Goal: Task Accomplishment & Management: Manage account settings

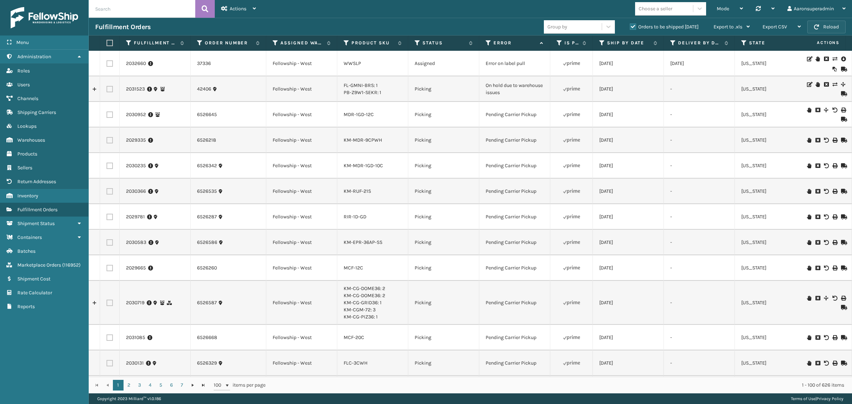
click at [841, 29] on button "Reload" at bounding box center [827, 27] width 38 height 13
click at [828, 22] on button "Reload" at bounding box center [827, 27] width 38 height 13
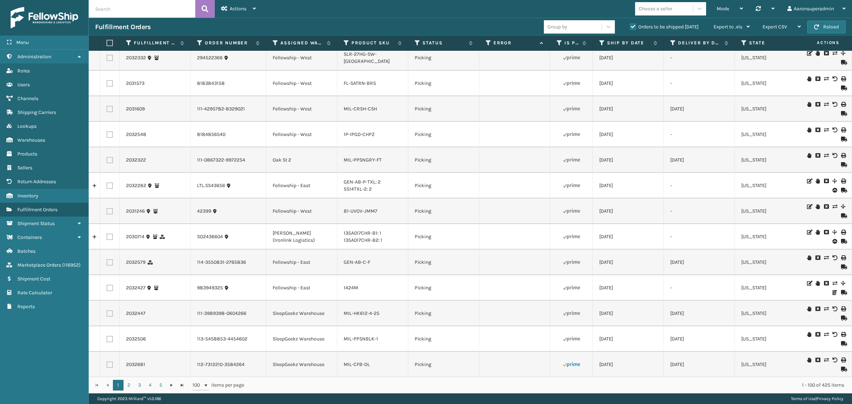
scroll to position [1258, 0]
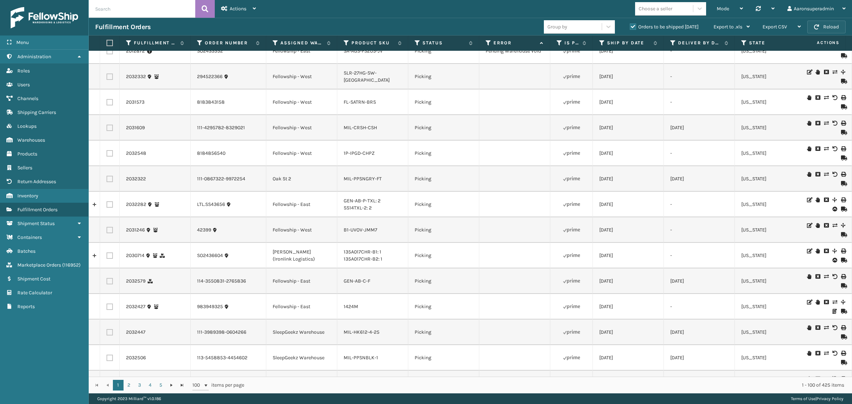
click at [831, 30] on button "Reload" at bounding box center [827, 27] width 38 height 13
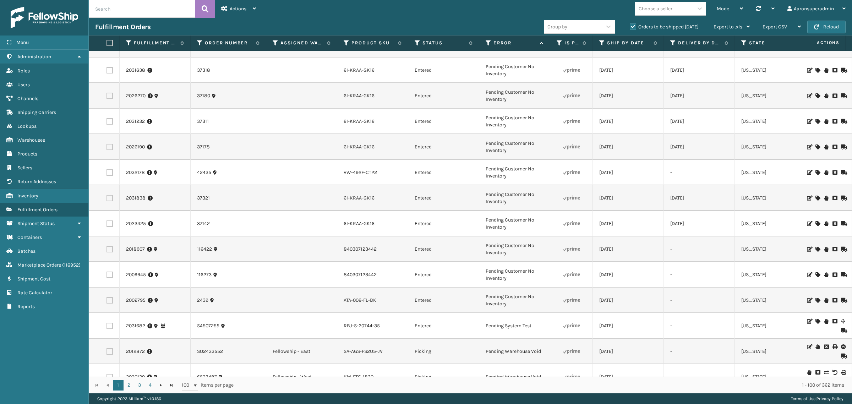
scroll to position [1021, 0]
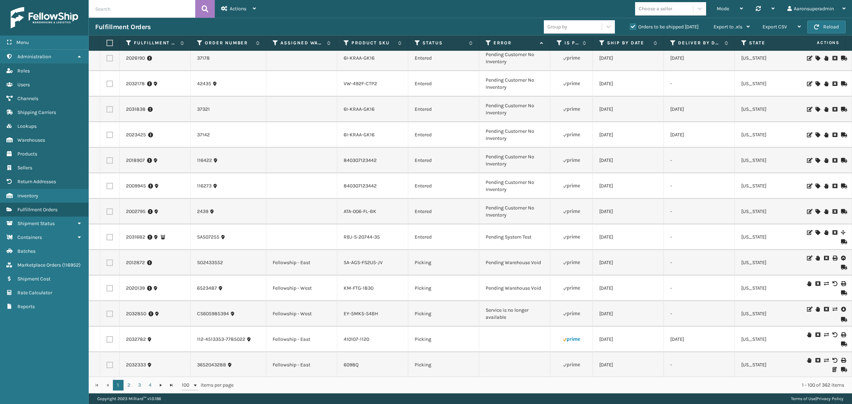
click at [841, 310] on icon at bounding box center [843, 309] width 4 height 7
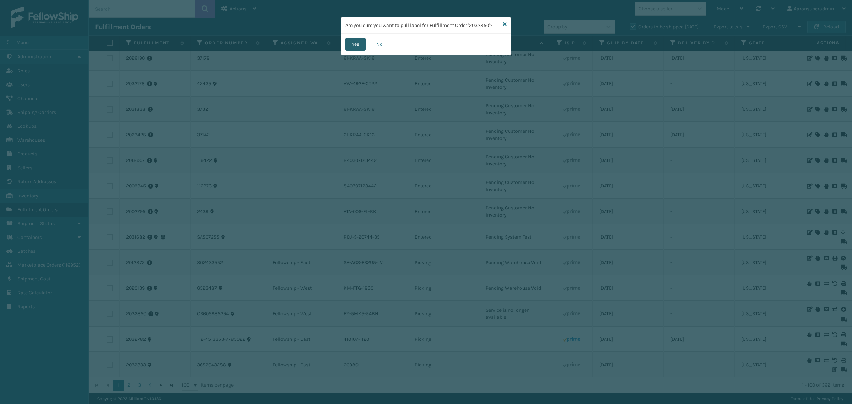
click at [362, 49] on button "Yes" at bounding box center [356, 44] width 20 height 13
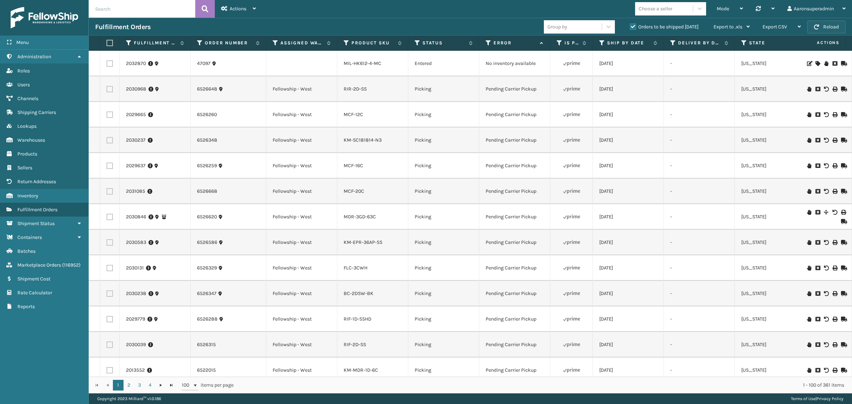
click at [808, 30] on button "Reload" at bounding box center [827, 27] width 38 height 13
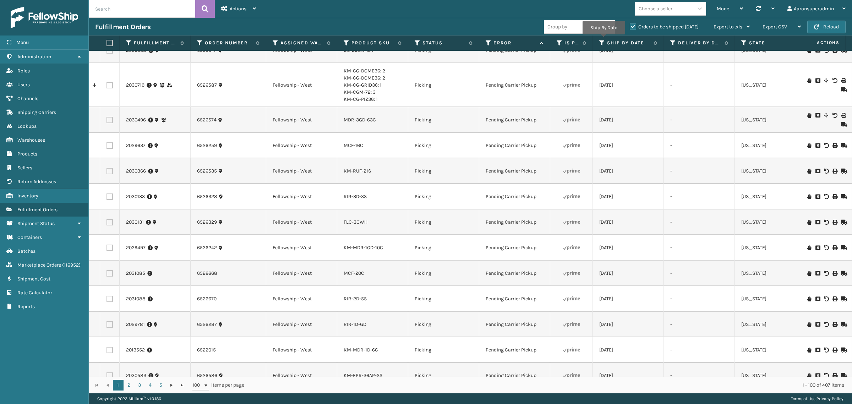
scroll to position [0, 0]
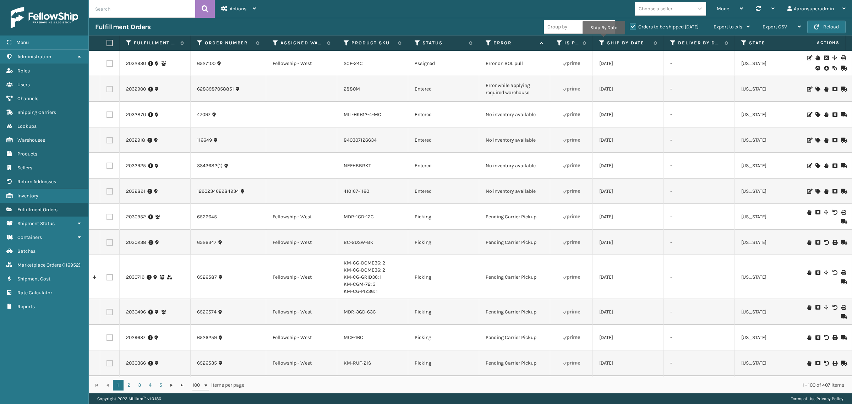
click at [824, 69] on icon at bounding box center [826, 68] width 4 height 7
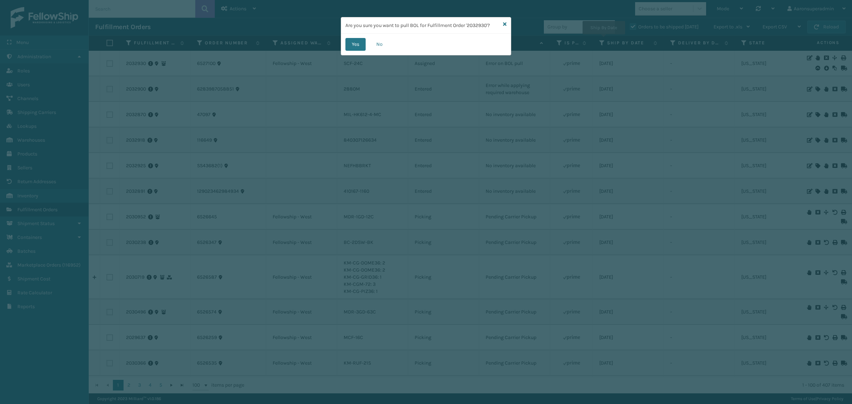
click at [354, 51] on div "Yes No" at bounding box center [426, 44] width 170 height 21
click at [357, 49] on button "Yes" at bounding box center [356, 44] width 20 height 13
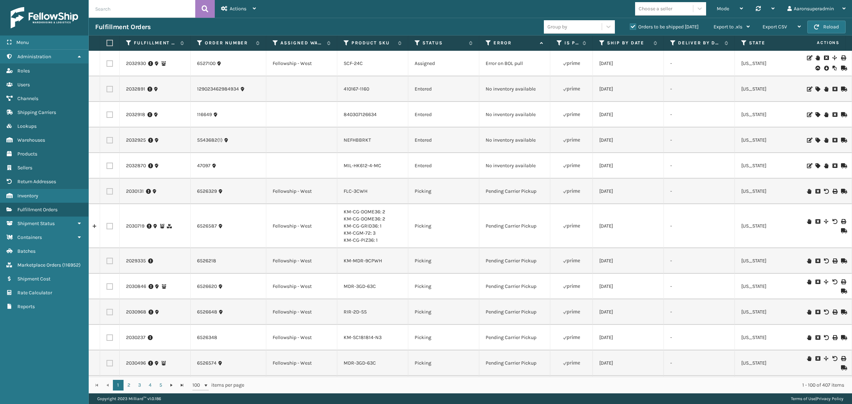
click at [816, 89] on icon at bounding box center [818, 89] width 4 height 5
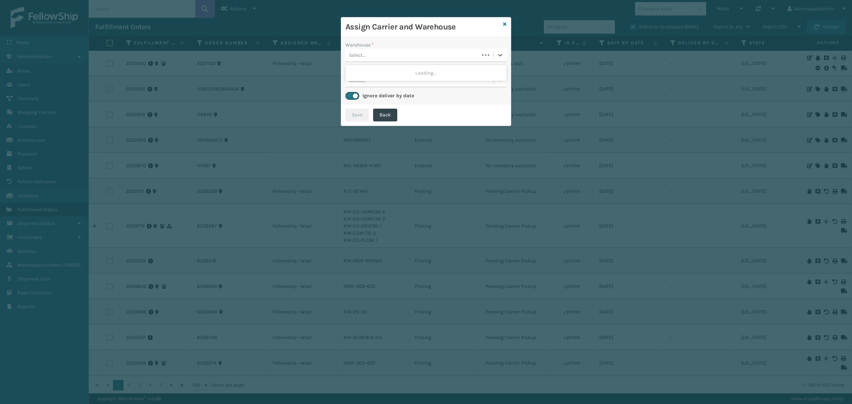
click at [391, 52] on div "Select..." at bounding box center [413, 55] width 134 height 12
click at [366, 74] on div "Dallas (Peak Logistics)" at bounding box center [426, 72] width 161 height 13
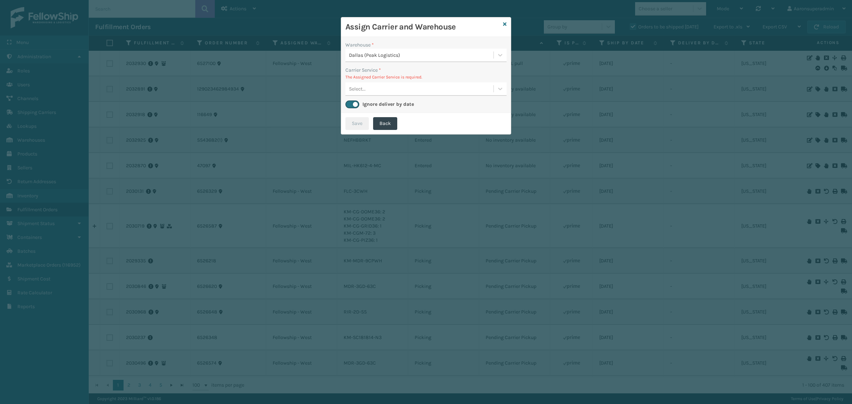
click at [368, 94] on div "Select..." at bounding box center [420, 89] width 148 height 12
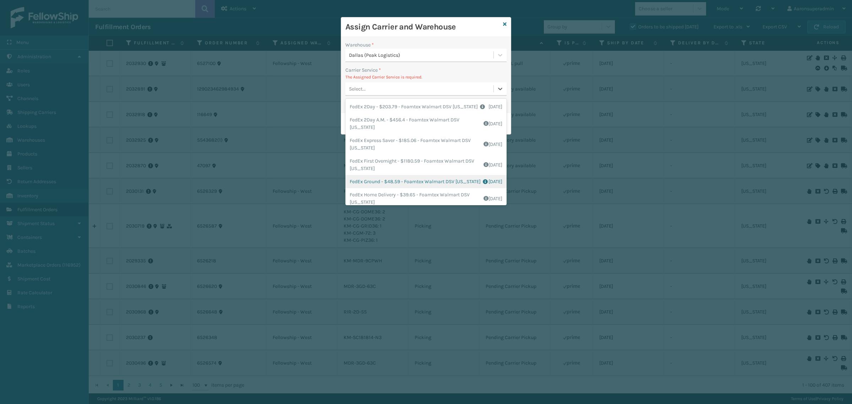
click at [372, 188] on div "FedEx Ground - $48.59 - Foamtex Walmart DSV [US_STATE] Shipping Cost $48.59 Sur…" at bounding box center [426, 181] width 161 height 13
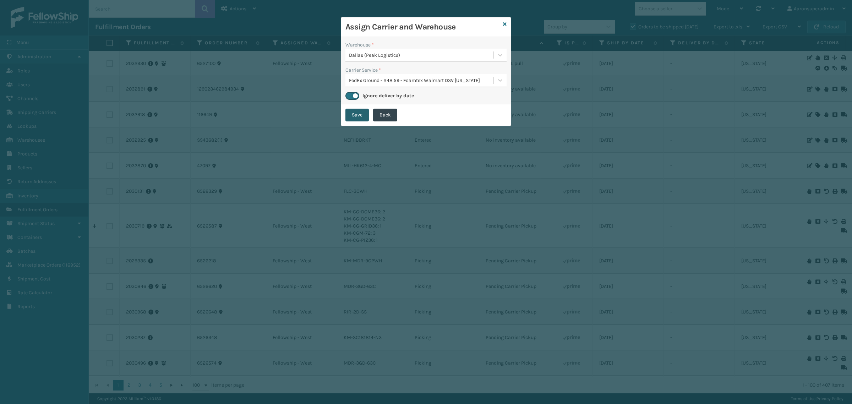
click at [352, 119] on button "Save" at bounding box center [357, 115] width 23 height 13
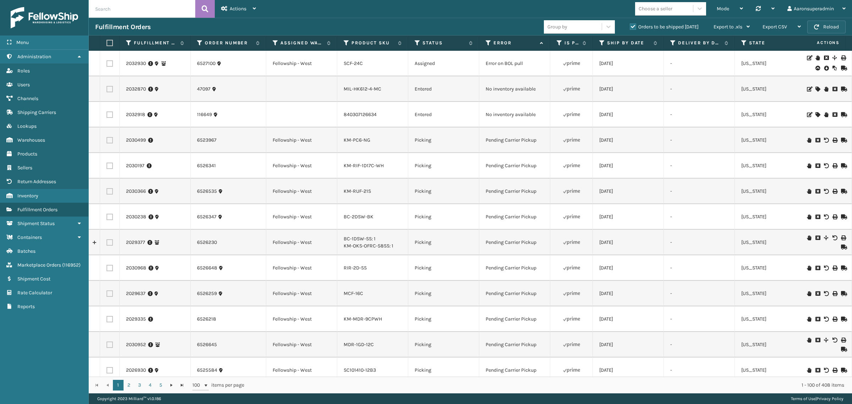
click at [816, 28] on span "button" at bounding box center [816, 27] width 5 height 5
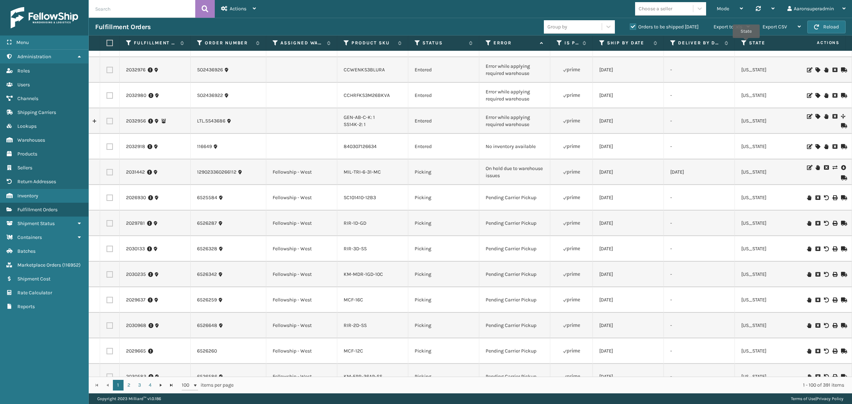
scroll to position [133, 0]
click at [816, 145] on icon at bounding box center [818, 147] width 4 height 5
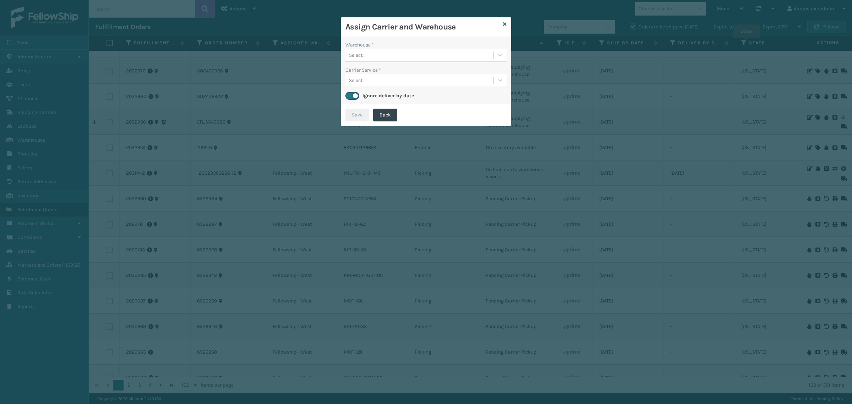
click at [402, 60] on div "Select..." at bounding box center [420, 55] width 148 height 12
click at [505, 26] on icon at bounding box center [505, 24] width 4 height 5
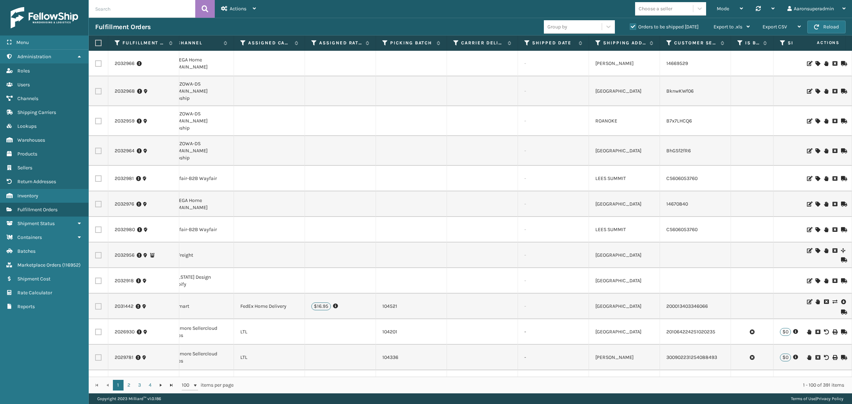
scroll to position [0, 0]
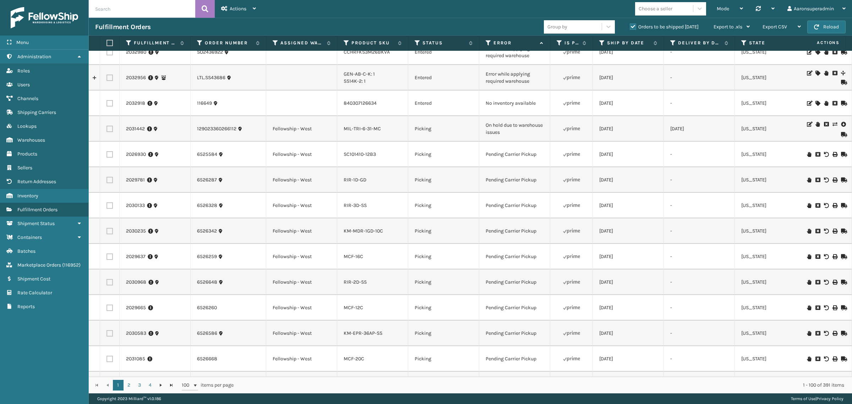
click at [126, 13] on input "text" at bounding box center [142, 9] width 107 height 18
click at [828, 25] on button "Reload" at bounding box center [827, 27] width 38 height 13
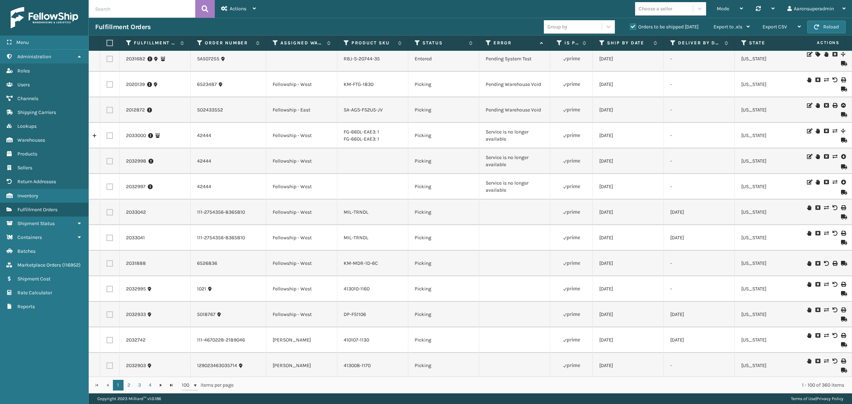
scroll to position [1399, 0]
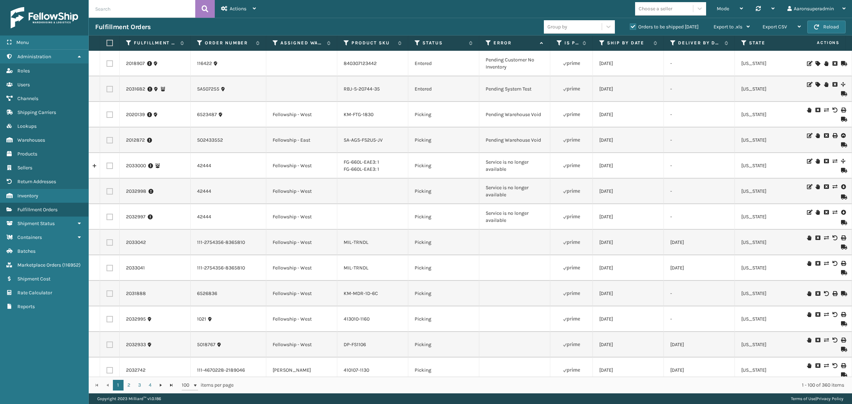
click at [841, 185] on icon at bounding box center [843, 186] width 4 height 7
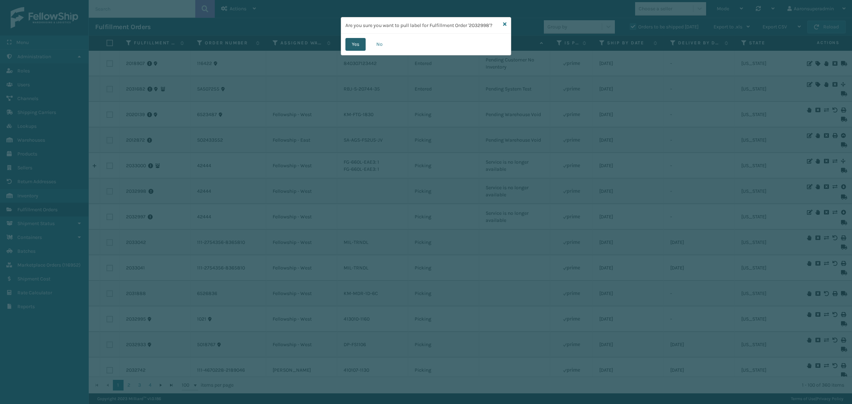
click at [356, 50] on button "Yes" at bounding box center [356, 44] width 20 height 13
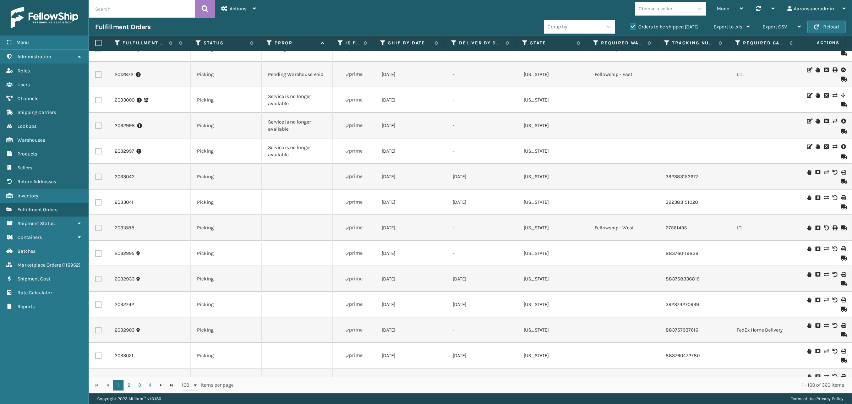
scroll to position [0, 0]
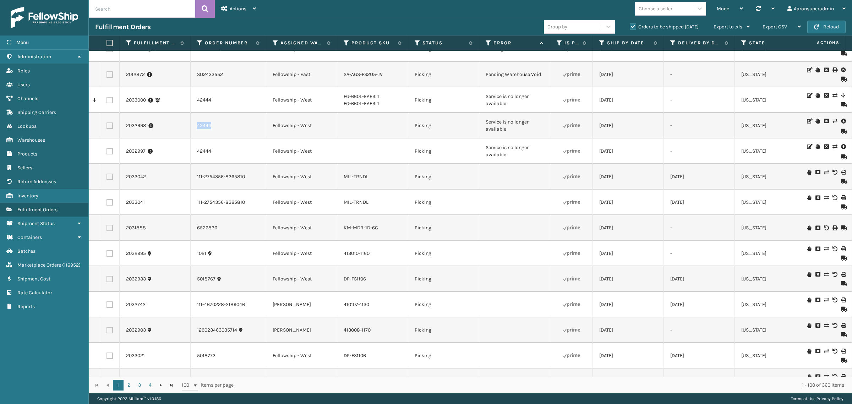
drag, startPoint x: 228, startPoint y: 136, endPoint x: 192, endPoint y: 136, distance: 35.2
click at [192, 136] on td "42444" at bounding box center [229, 126] width 76 height 26
copy link "42444"
click at [125, 11] on input "text" at bounding box center [142, 9] width 107 height 18
drag, startPoint x: 226, startPoint y: 152, endPoint x: 190, endPoint y: 150, distance: 35.9
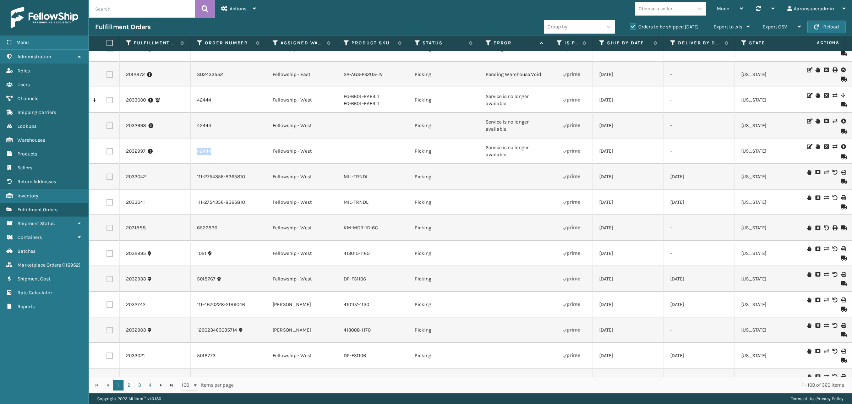
copy tr "42444"
click at [113, 9] on input "text" at bounding box center [142, 9] width 107 height 18
paste input "42444"
click at [203, 10] on icon at bounding box center [205, 9] width 7 height 11
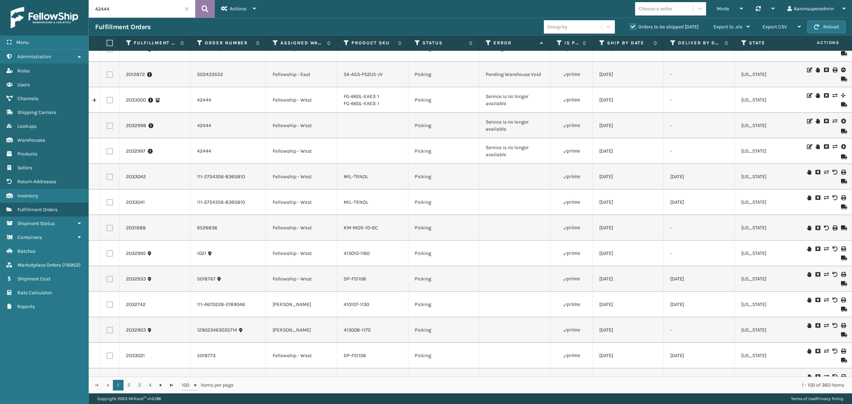
type input "42444"
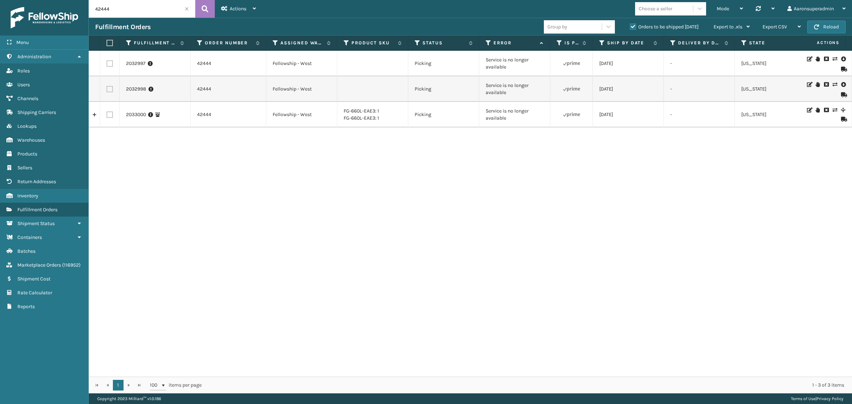
drag, startPoint x: 325, startPoint y: 370, endPoint x: 368, endPoint y: 372, distance: 42.7
click at [368, 372] on div "2032997 42444 Fellowship - West Picking Service is no longer available [DATE] -…" at bounding box center [470, 214] width 763 height 326
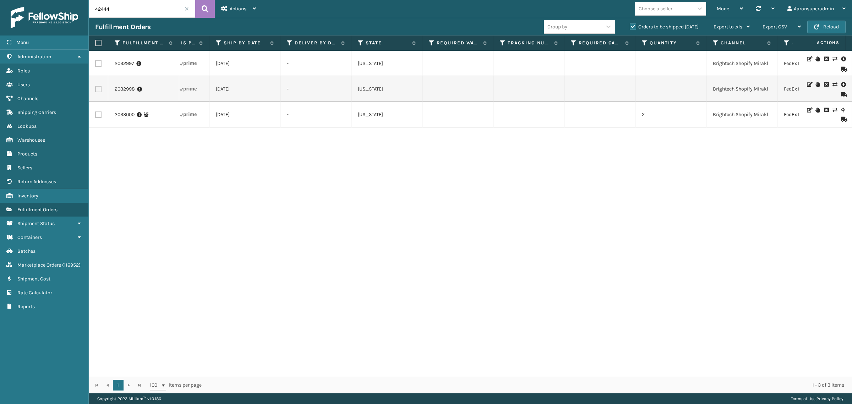
scroll to position [0, 387]
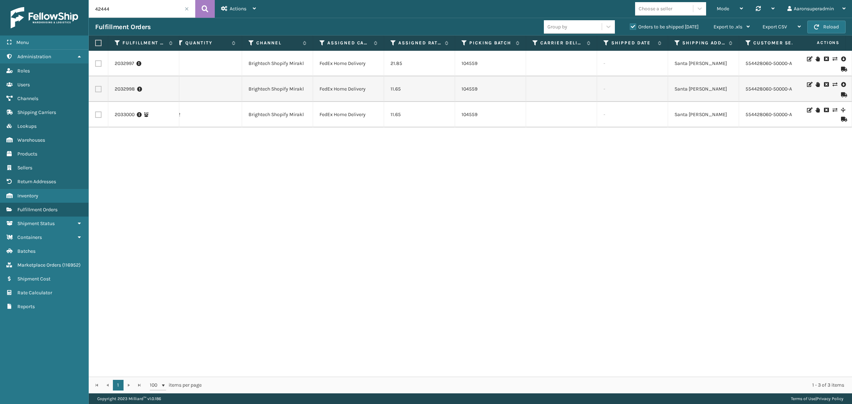
click at [833, 83] on icon at bounding box center [835, 84] width 4 height 5
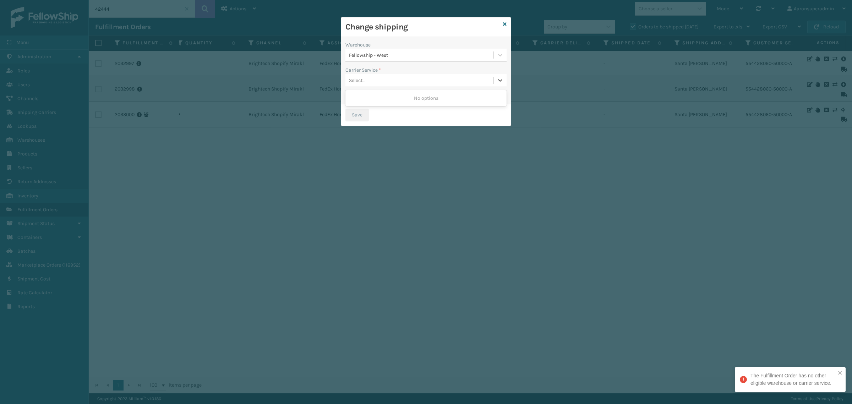
click at [421, 74] on div "Select..." at bounding box center [426, 80] width 161 height 13
click at [505, 24] on icon at bounding box center [505, 24] width 4 height 5
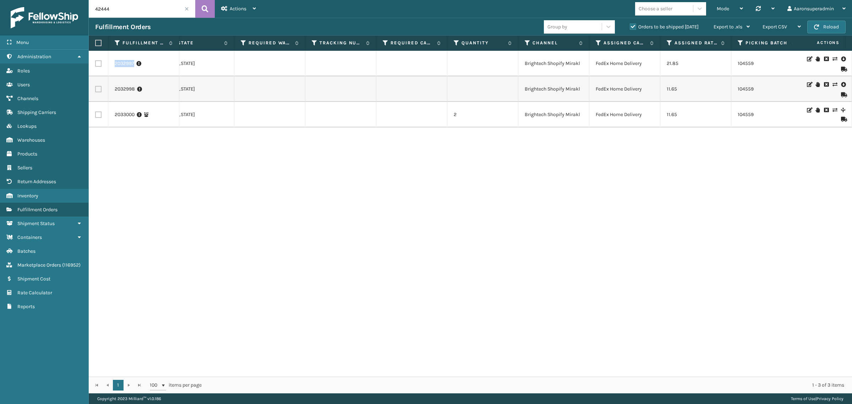
drag, startPoint x: 146, startPoint y: 66, endPoint x: 110, endPoint y: 69, distance: 35.7
click at [110, 69] on td "2032997" at bounding box center [143, 64] width 71 height 26
copy link "2032997"
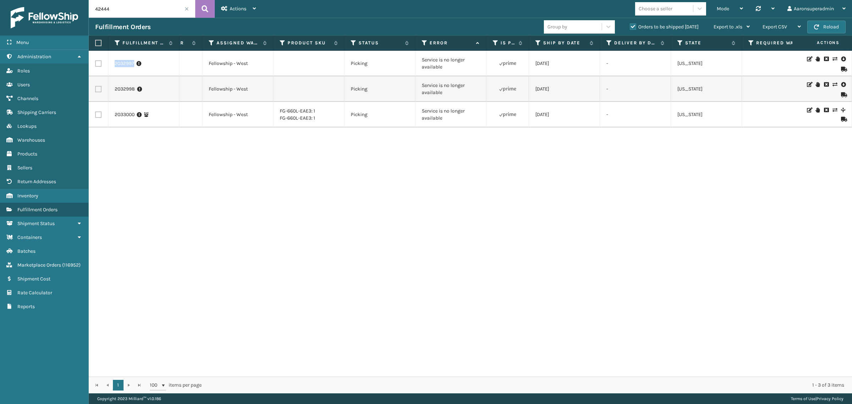
scroll to position [0, 0]
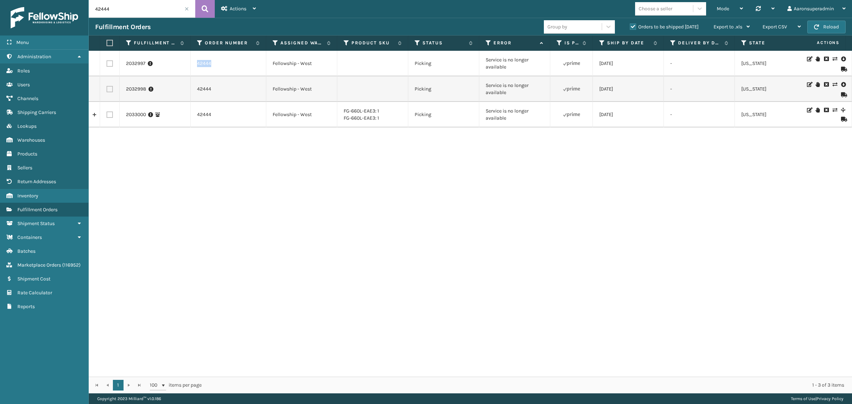
drag, startPoint x: 217, startPoint y: 66, endPoint x: 189, endPoint y: 68, distance: 28.1
copy tr "42444"
click at [186, 8] on span at bounding box center [187, 9] width 4 height 4
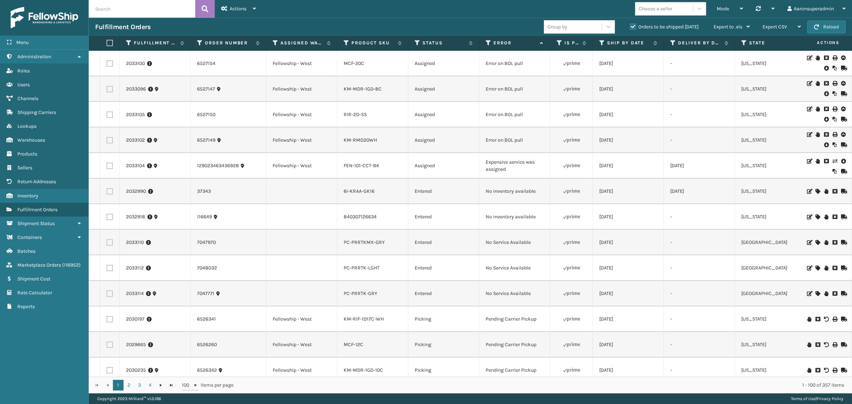
click at [824, 146] on icon at bounding box center [826, 144] width 4 height 7
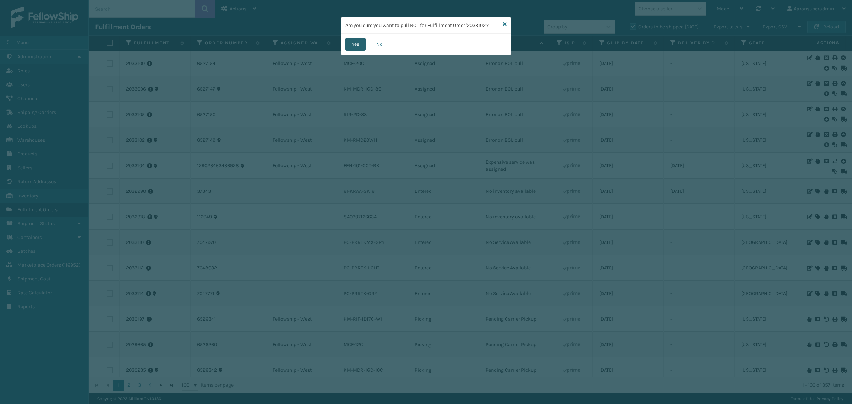
click at [349, 43] on button "Yes" at bounding box center [356, 44] width 20 height 13
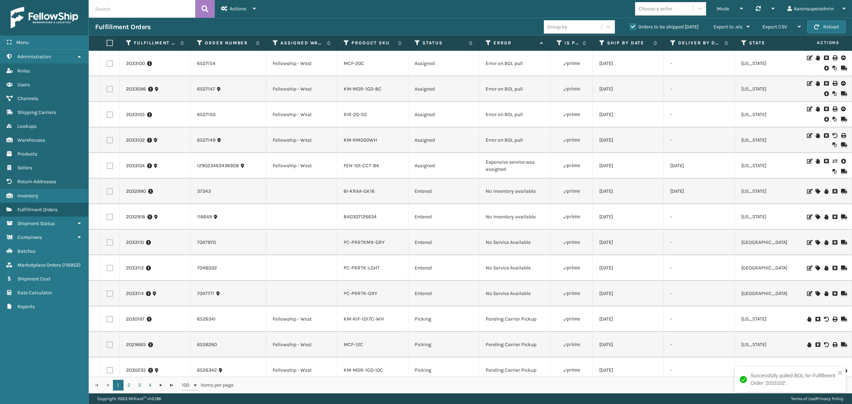
click at [824, 120] on icon at bounding box center [826, 119] width 4 height 7
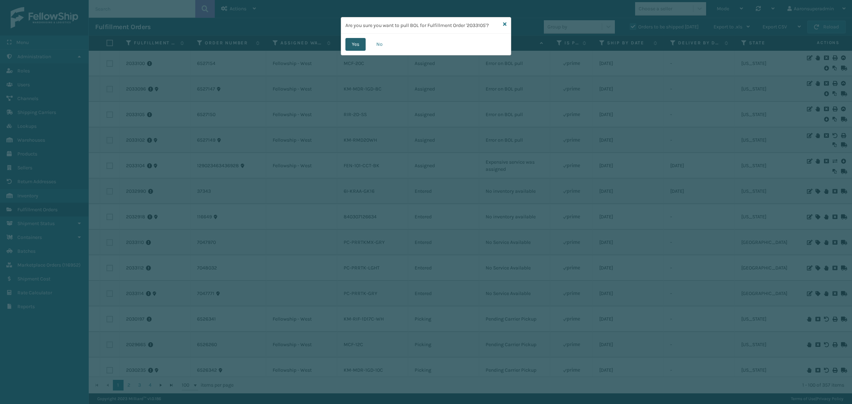
click at [351, 45] on button "Yes" at bounding box center [356, 44] width 20 height 13
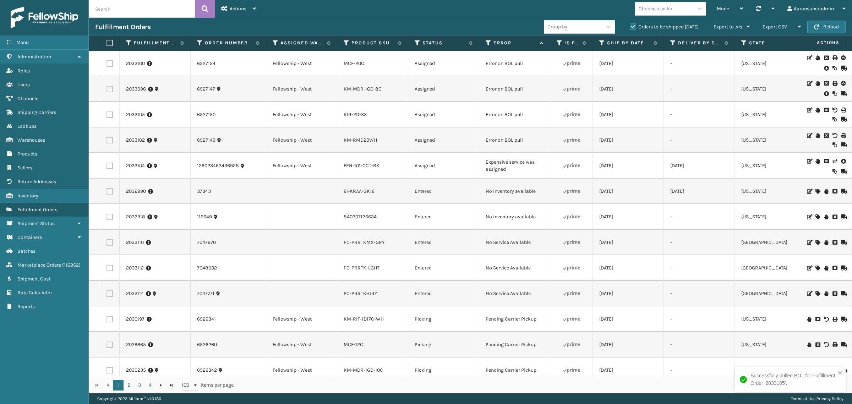
click at [824, 94] on icon at bounding box center [826, 93] width 4 height 7
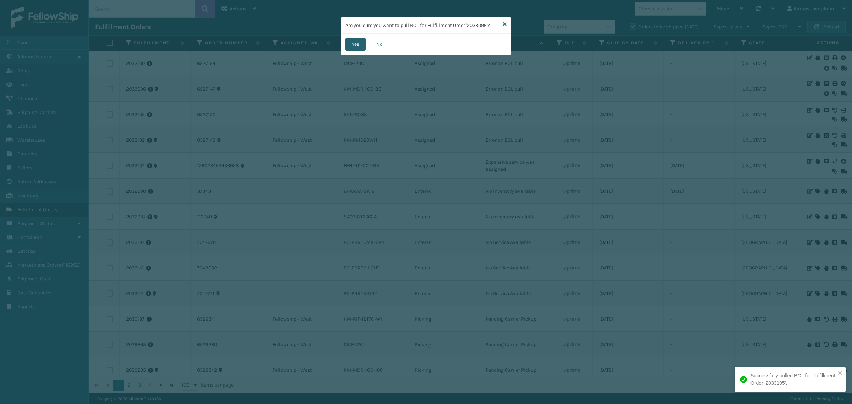
click at [362, 50] on button "Yes" at bounding box center [356, 44] width 20 height 13
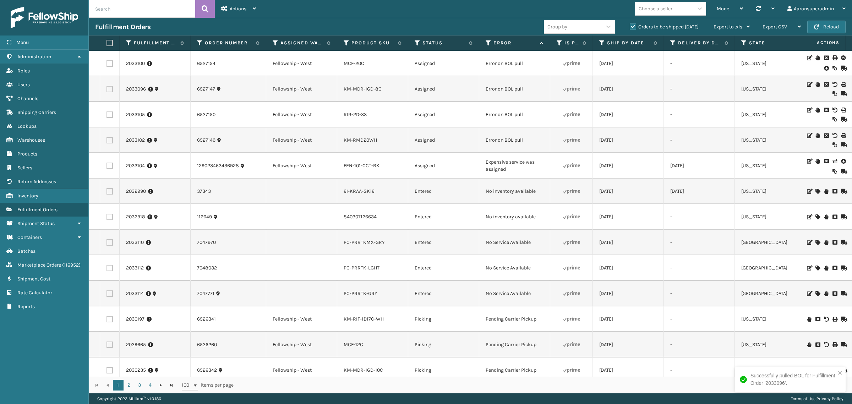
click at [824, 69] on icon at bounding box center [826, 68] width 4 height 7
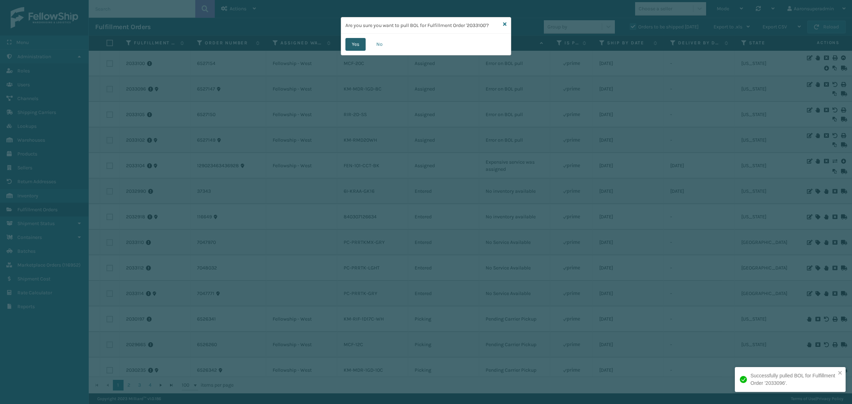
click at [363, 41] on button "Yes" at bounding box center [356, 44] width 20 height 13
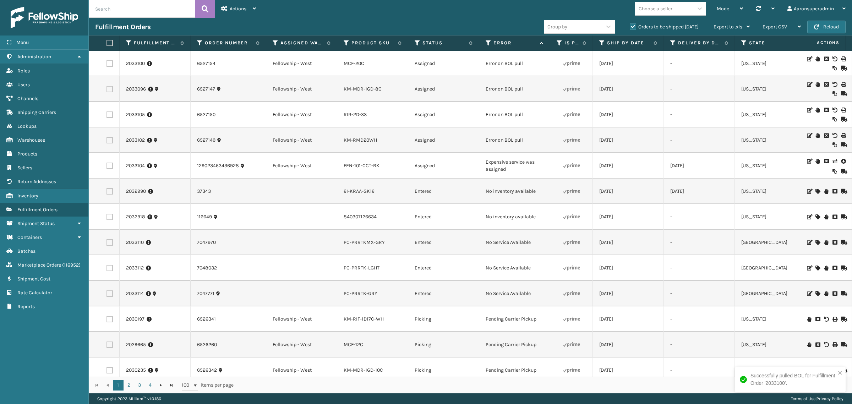
click at [107, 140] on label at bounding box center [110, 140] width 6 height 6
click at [107, 140] on input "checkbox" at bounding box center [107, 139] width 0 height 5
checkbox input "true"
click at [110, 116] on label at bounding box center [110, 115] width 6 height 6
click at [107, 116] on input "checkbox" at bounding box center [107, 114] width 0 height 5
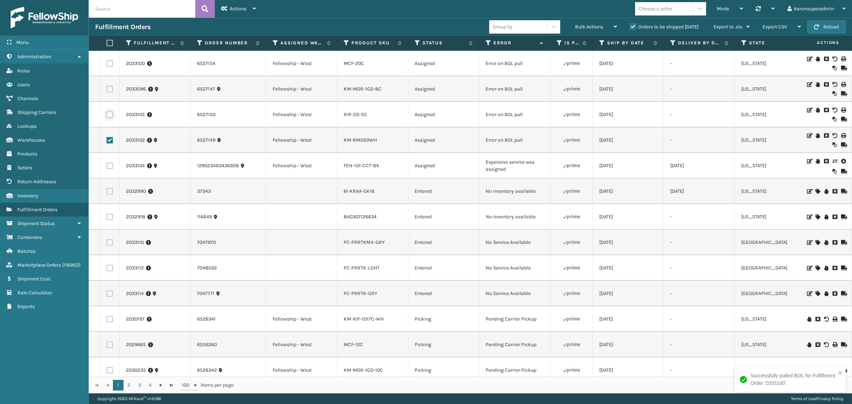
checkbox input "true"
drag, startPoint x: 108, startPoint y: 91, endPoint x: 109, endPoint y: 84, distance: 7.2
click at [108, 91] on label at bounding box center [110, 89] width 6 height 6
click at [107, 91] on input "checkbox" at bounding box center [107, 88] width 0 height 5
checkbox input "true"
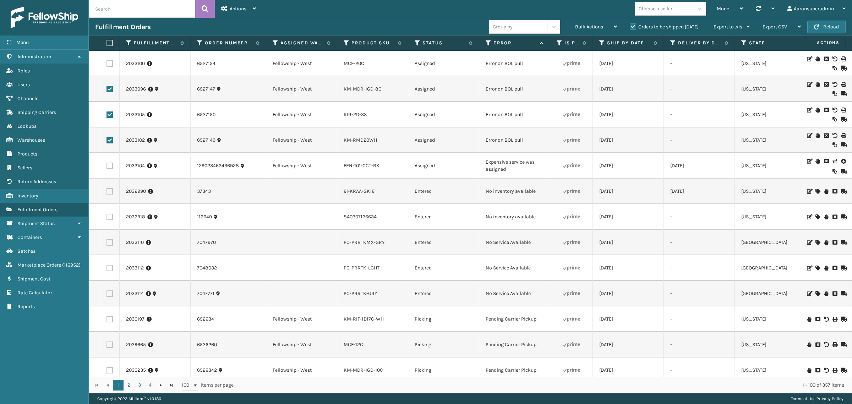
click at [108, 63] on label at bounding box center [110, 63] width 6 height 6
click at [107, 63] on input "checkbox" at bounding box center [107, 62] width 0 height 5
click at [572, 24] on div "Bulk Actions Change shipping On Hold Mark as Shipped Pull Label Assign Update B…" at bounding box center [596, 27] width 55 height 18
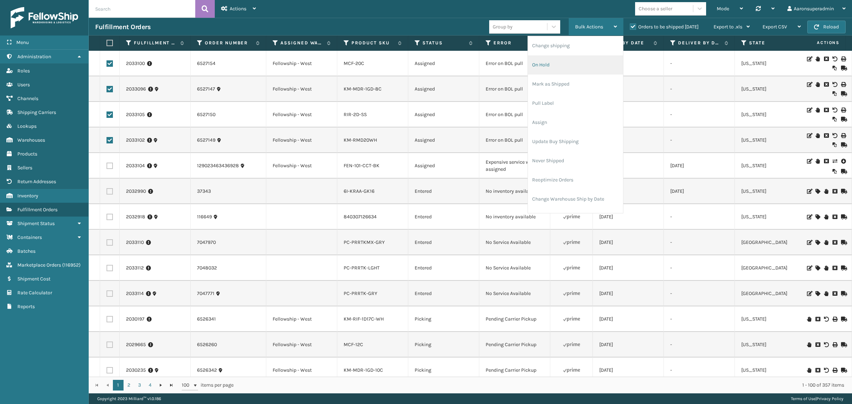
click at [551, 61] on li "On Hold" at bounding box center [575, 64] width 95 height 19
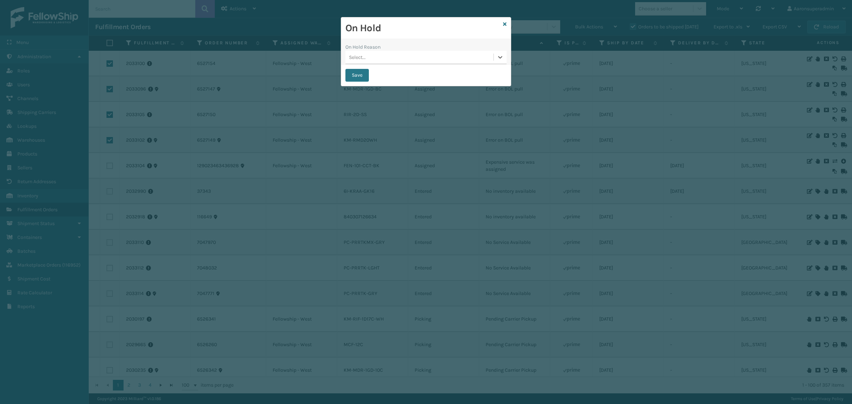
click at [338, 71] on div "On Hold On Hold Reason 0 results available. Select is focused ,type to refine l…" at bounding box center [426, 202] width 852 height 404
click at [358, 70] on button "Save" at bounding box center [357, 75] width 23 height 13
checkbox input "false"
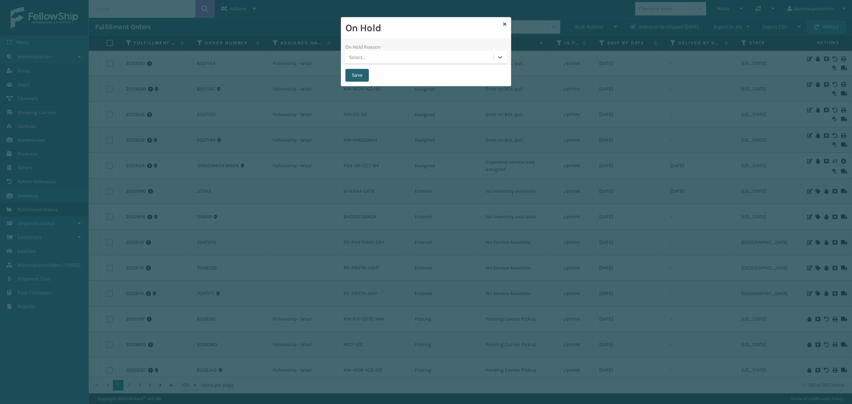
checkbox input "false"
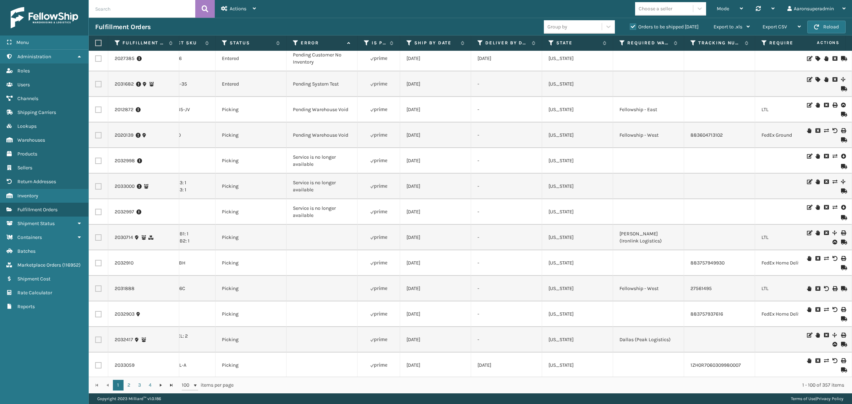
scroll to position [0, 194]
click at [841, 205] on icon at bounding box center [843, 207] width 4 height 7
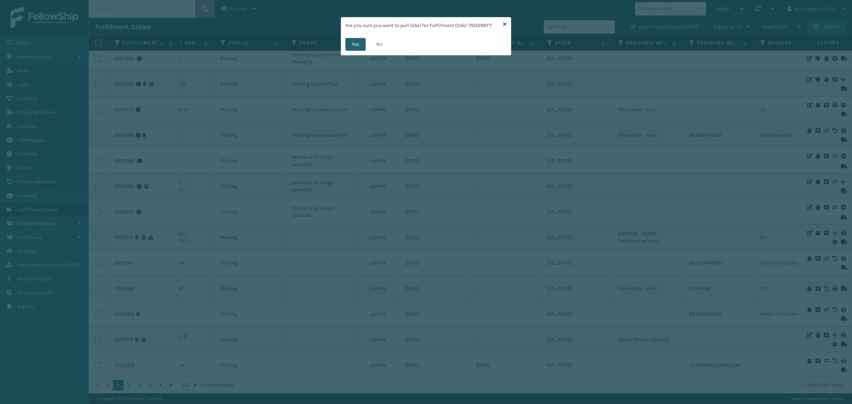
click at [362, 42] on button "Yes" at bounding box center [356, 44] width 20 height 13
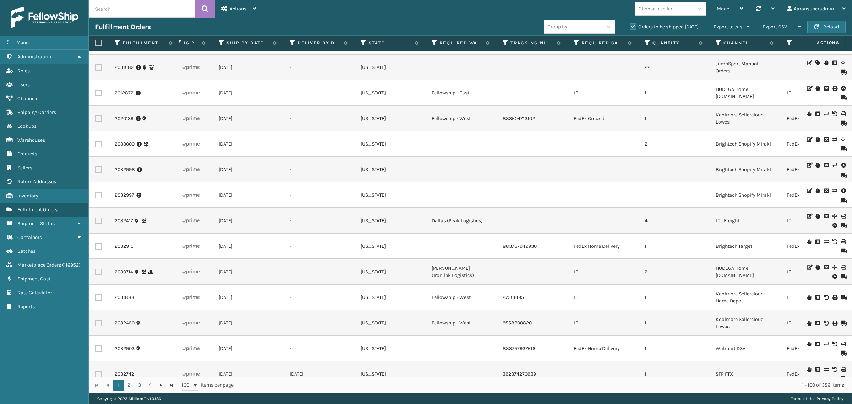
scroll to position [0, 496]
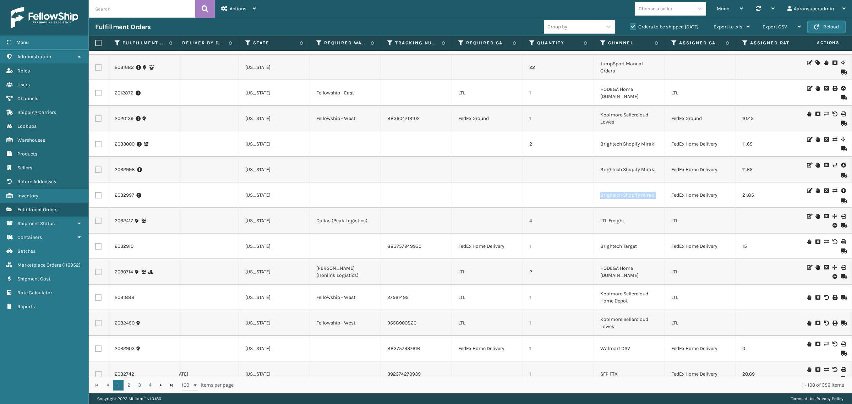
drag, startPoint x: 664, startPoint y: 199, endPoint x: 600, endPoint y: 199, distance: 64.3
click at [600, 199] on tr "2032997 42444 Fellowship - West Picking Service is no longer available [DATE] -…" at bounding box center [639, 196] width 2092 height 26
copy td "Brightech Shopify Mirakl"
click at [123, 194] on link "2032997" at bounding box center [125, 195] width 20 height 7
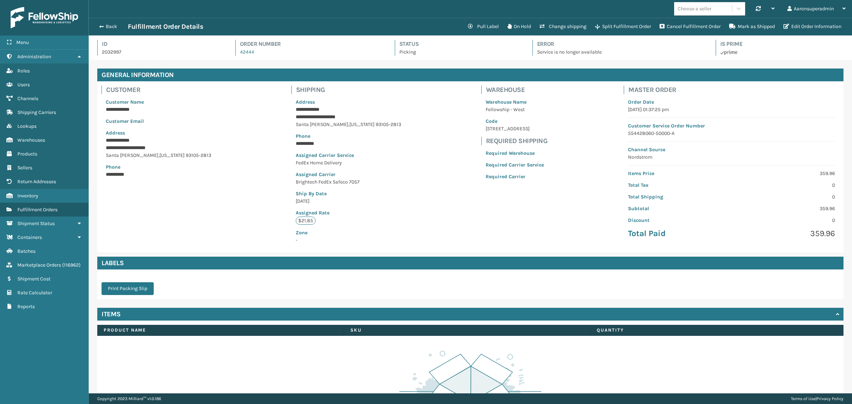
scroll to position [17, 763]
drag, startPoint x: 375, startPoint y: 124, endPoint x: 276, endPoint y: 116, distance: 99.4
click at [276, 116] on div "**********" at bounding box center [470, 166] width 746 height 171
click at [392, 141] on div "**********" at bounding box center [470, 166] width 746 height 171
click at [464, 21] on button "Pull Label" at bounding box center [483, 27] width 39 height 14
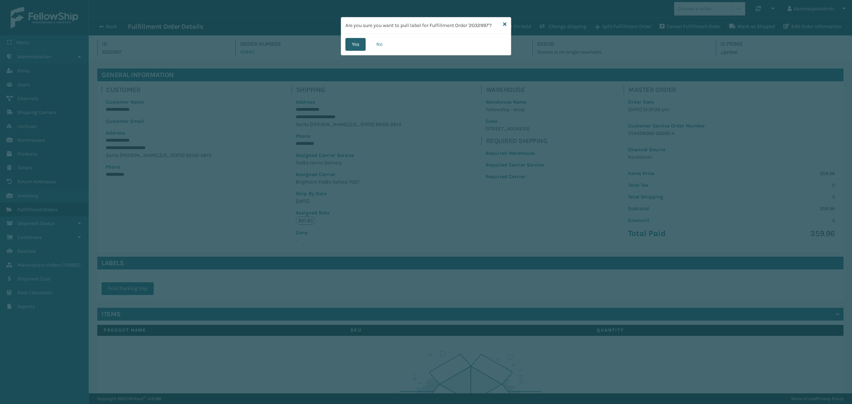
click at [346, 48] on button "Yes" at bounding box center [356, 44] width 20 height 13
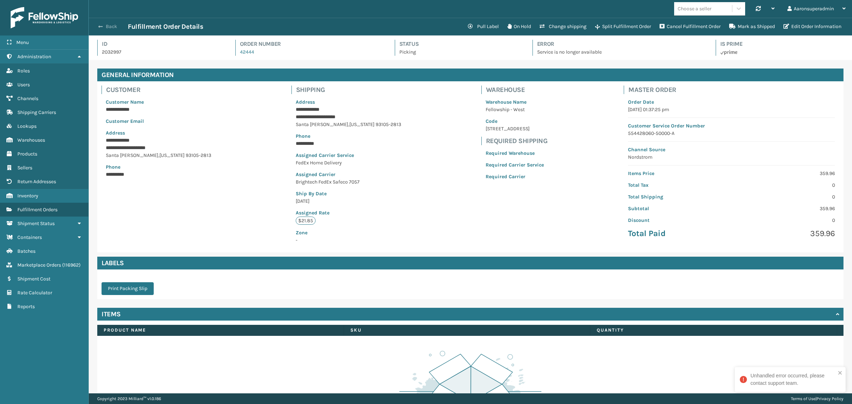
click at [105, 26] on button "Back" at bounding box center [111, 26] width 33 height 6
